Goal: Information Seeking & Learning: Learn about a topic

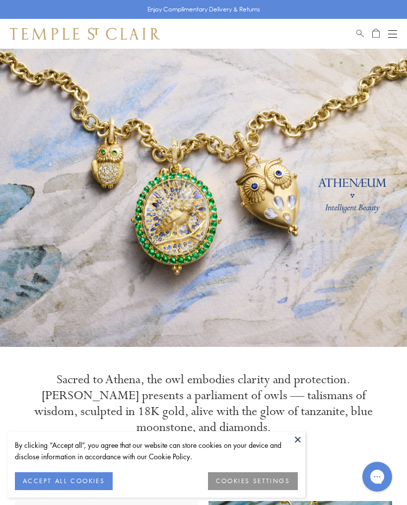
click at [372, 127] on link at bounding box center [203, 198] width 407 height 298
